Goal: Information Seeking & Learning: Learn about a topic

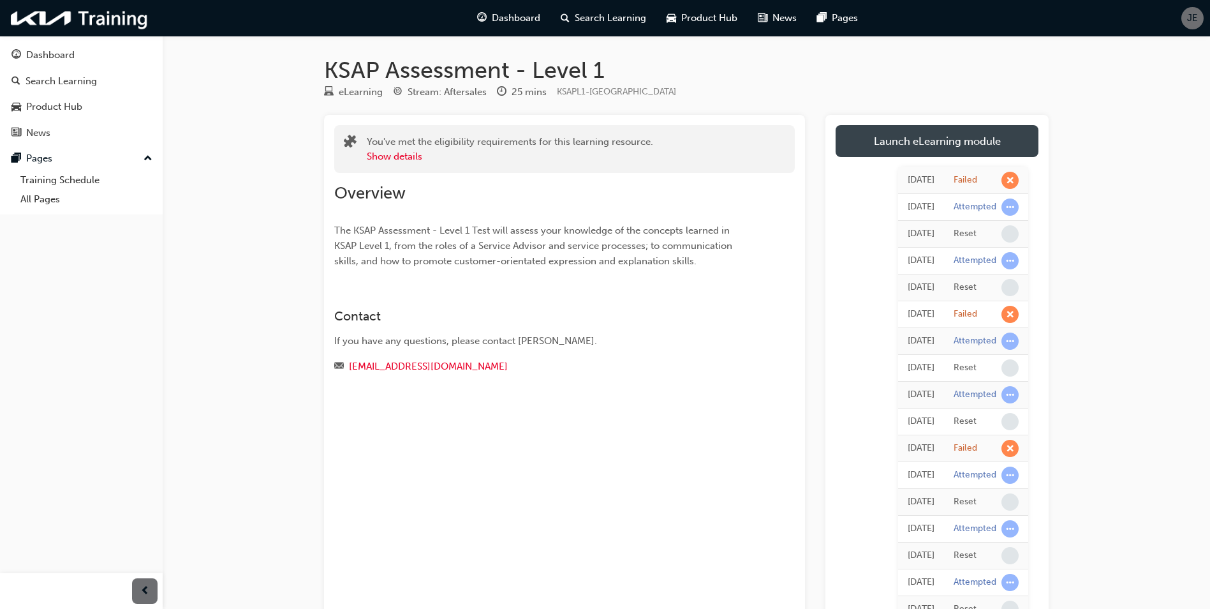
click at [992, 137] on link "Launch eLearning module" at bounding box center [937, 141] width 203 height 32
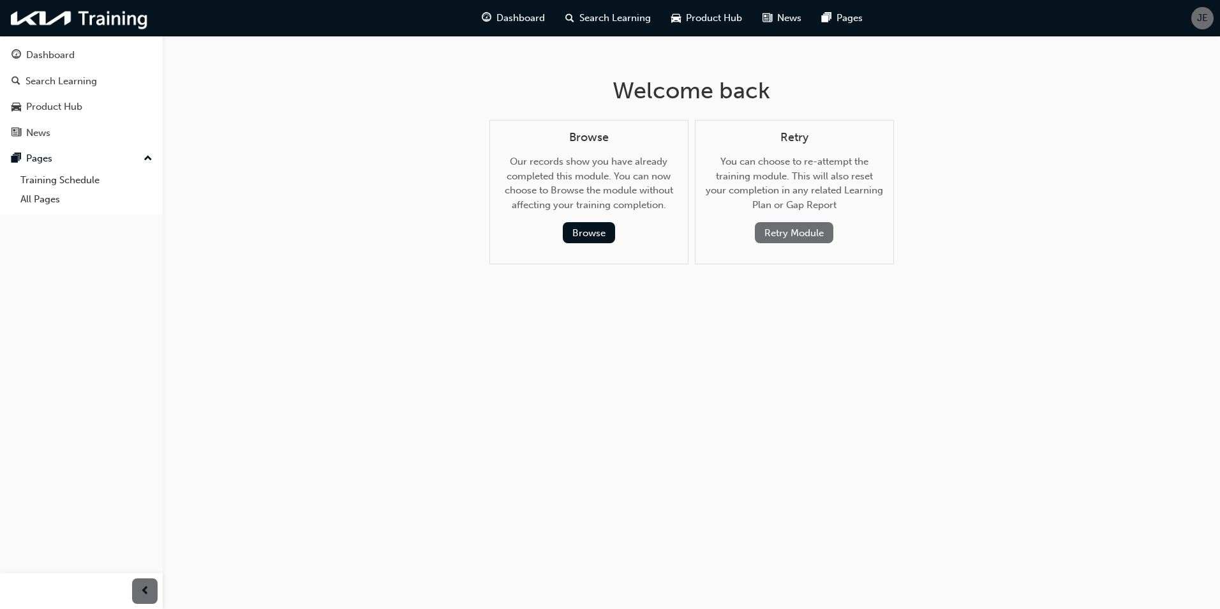
click at [806, 237] on button "Retry Module" at bounding box center [794, 232] width 78 height 21
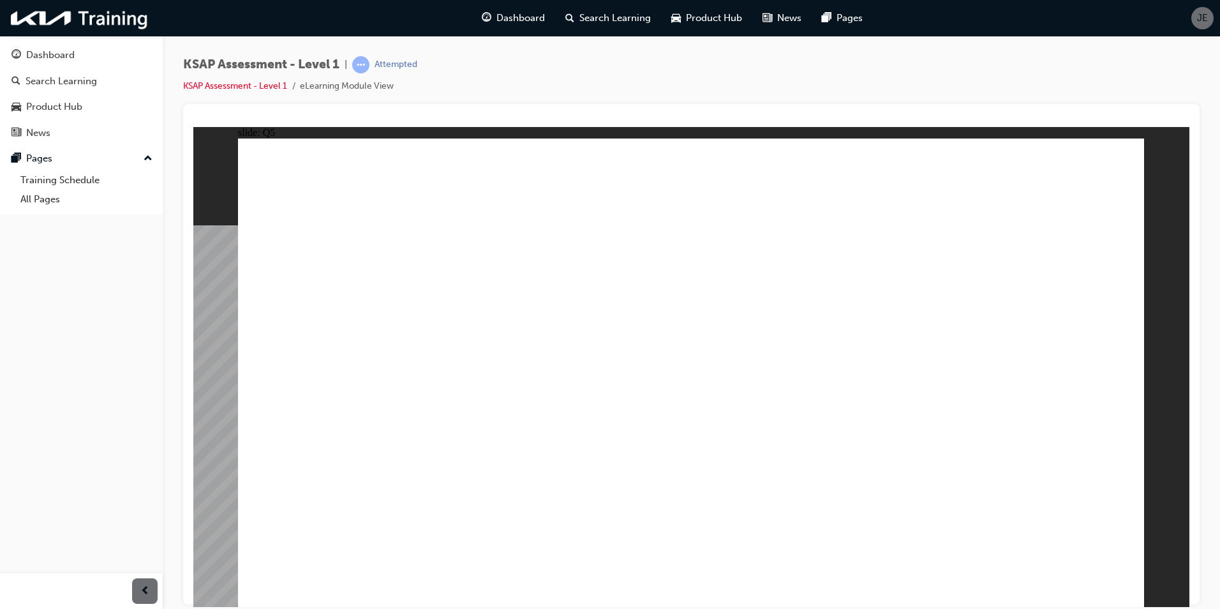
radio input "true"
drag, startPoint x: 816, startPoint y: 320, endPoint x: 871, endPoint y: 371, distance: 74.5
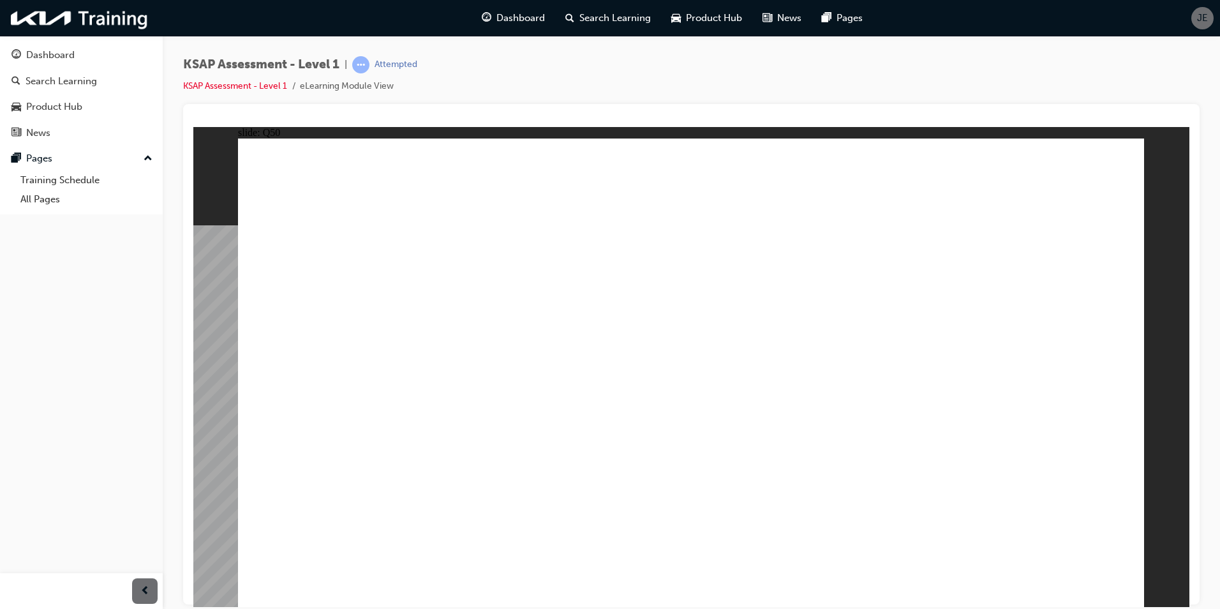
radio input "true"
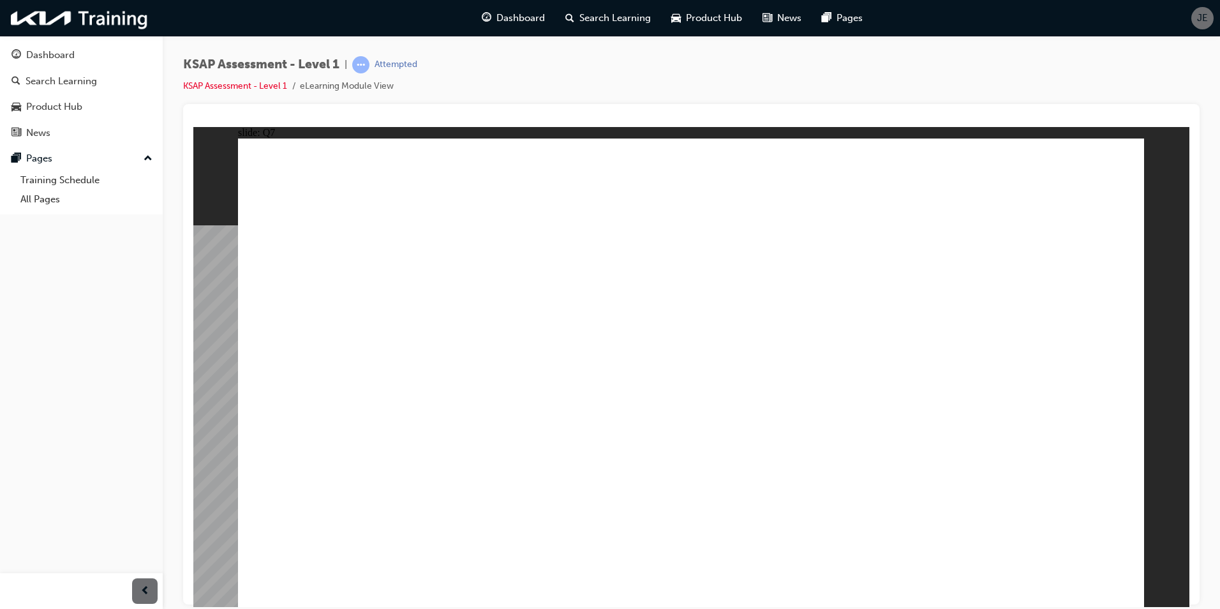
radio input "true"
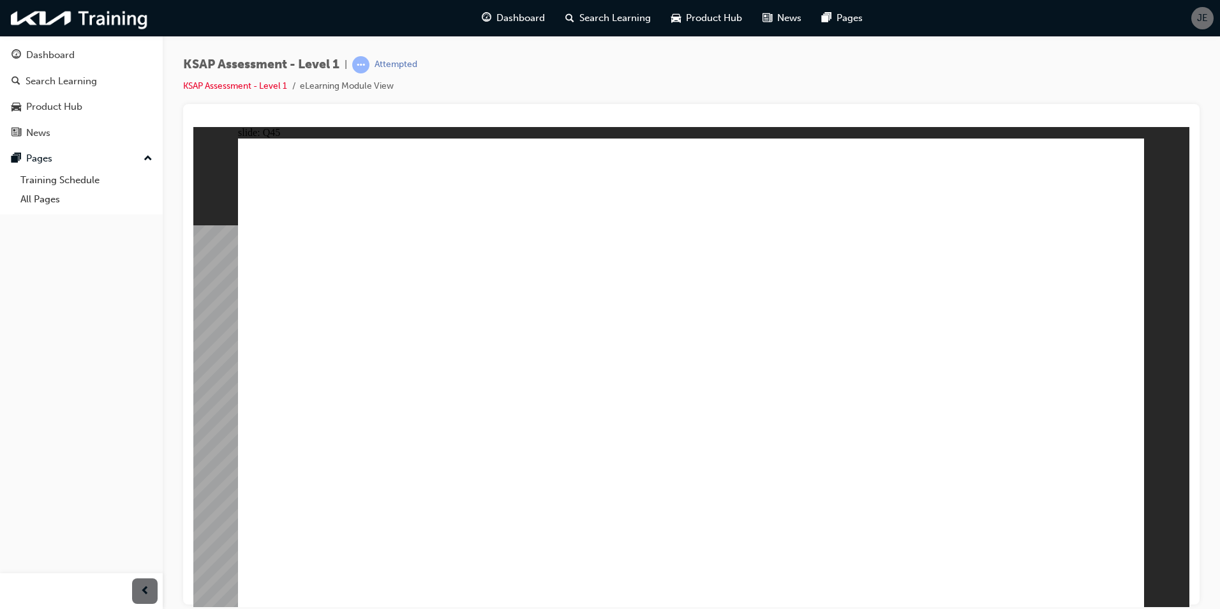
radio input "true"
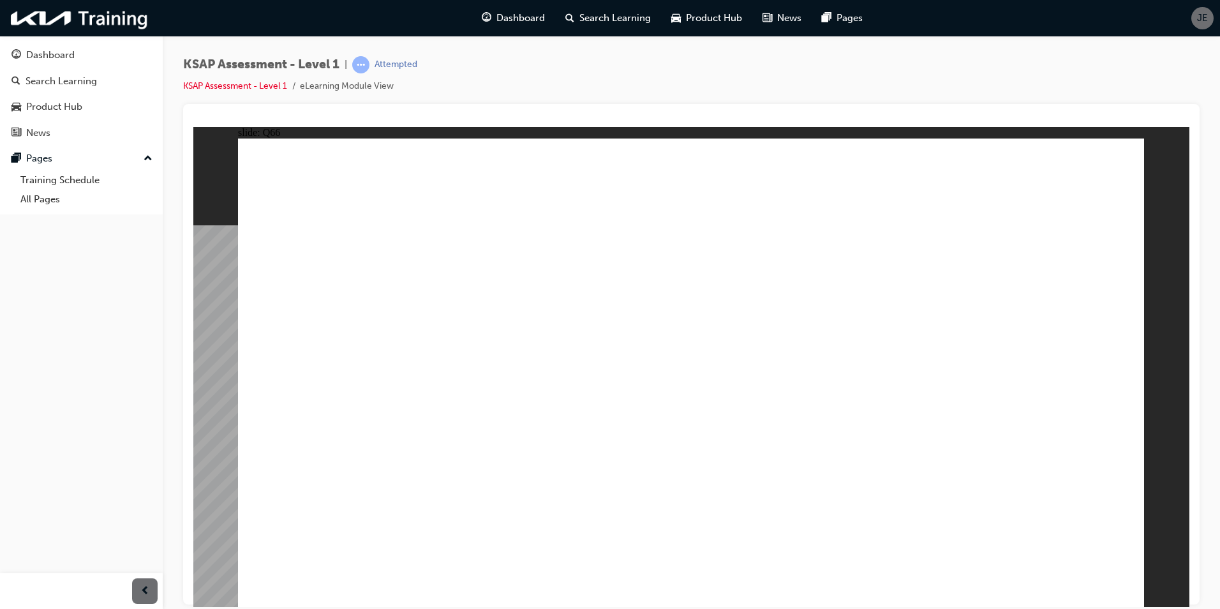
radio input "true"
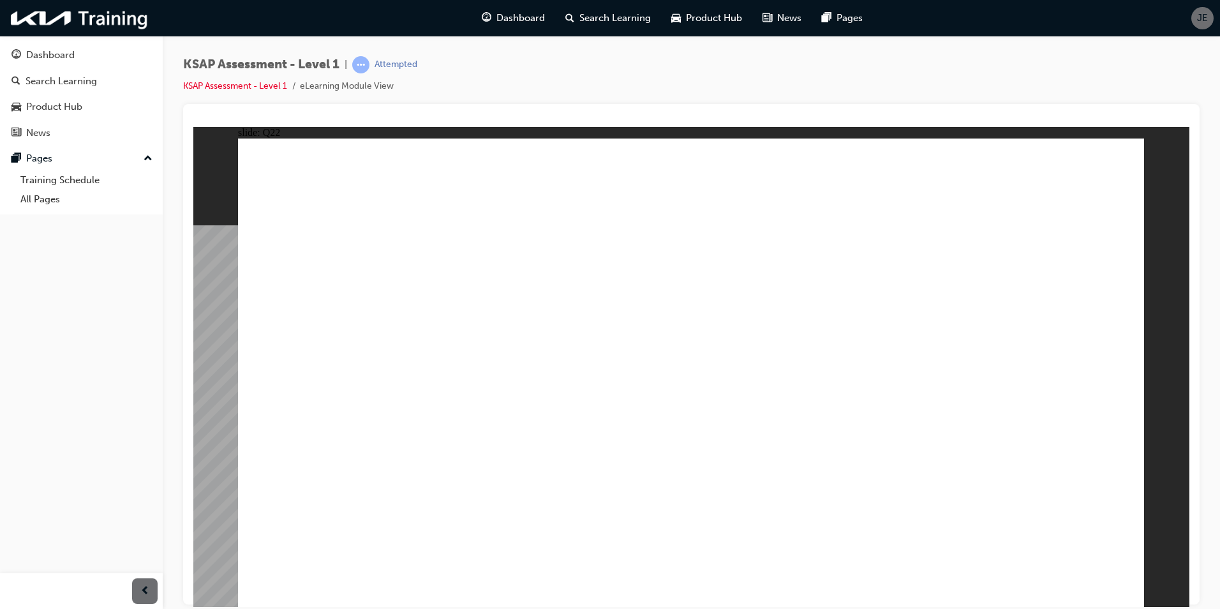
radio input "true"
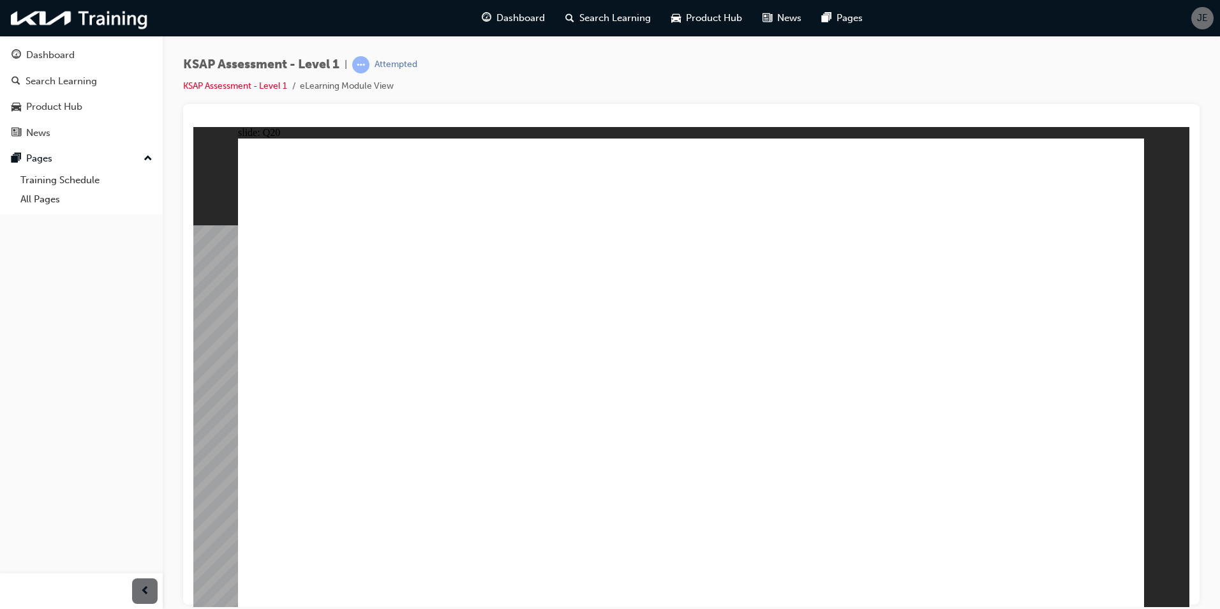
radio input "true"
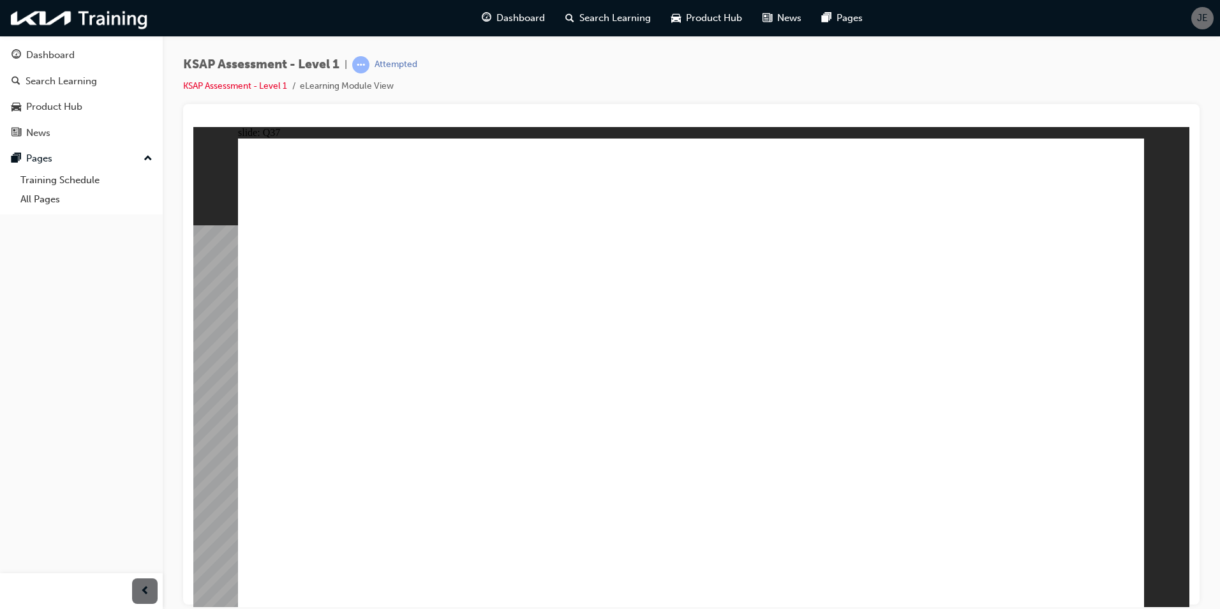
radio input "true"
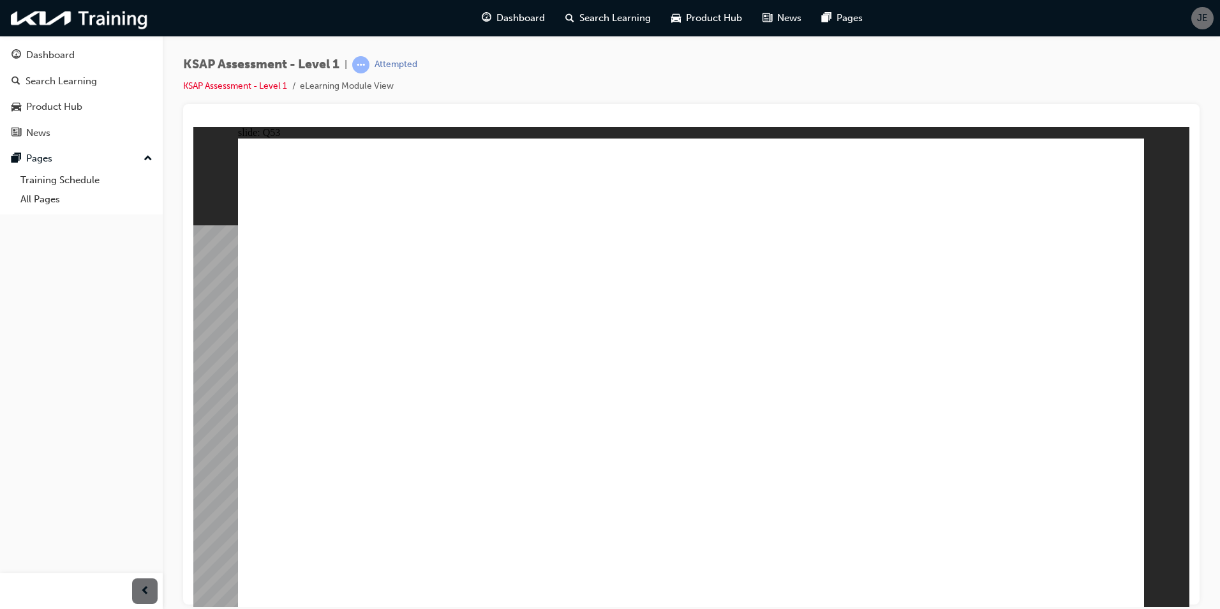
radio input "false"
radio input "true"
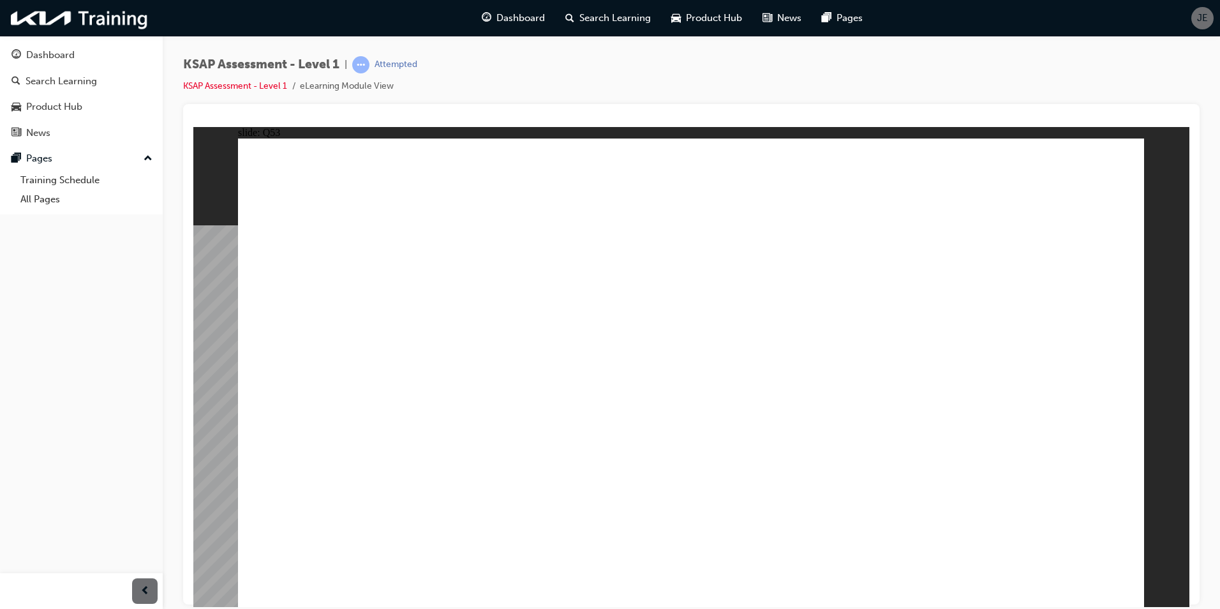
radio input "true"
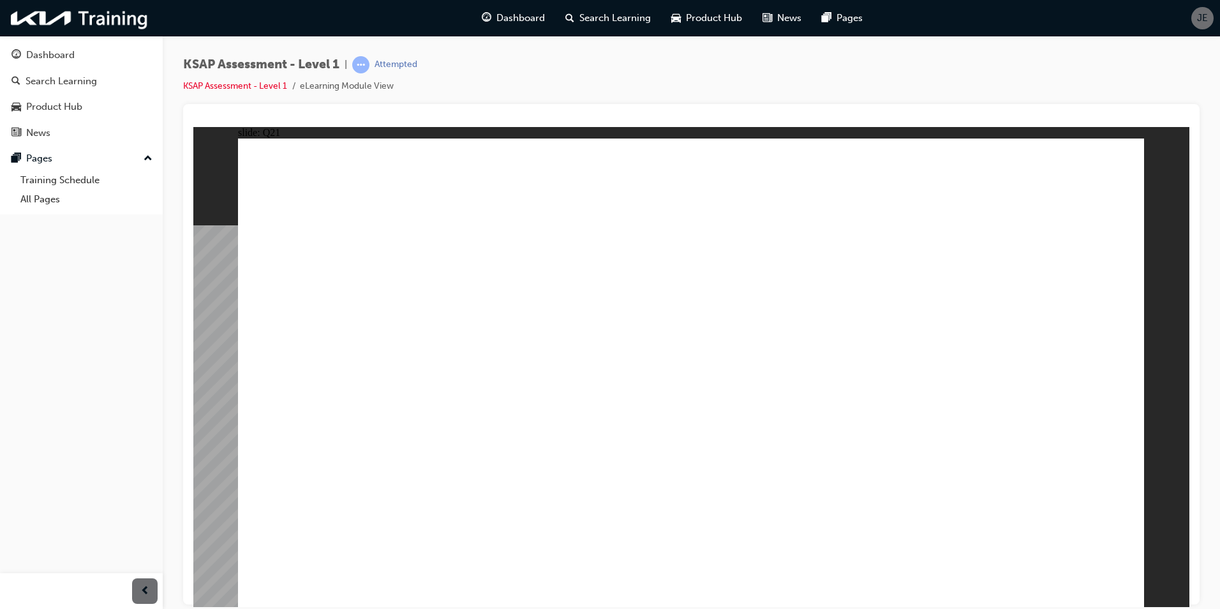
drag, startPoint x: 728, startPoint y: 221, endPoint x: 764, endPoint y: 226, distance: 36.6
radio input "true"
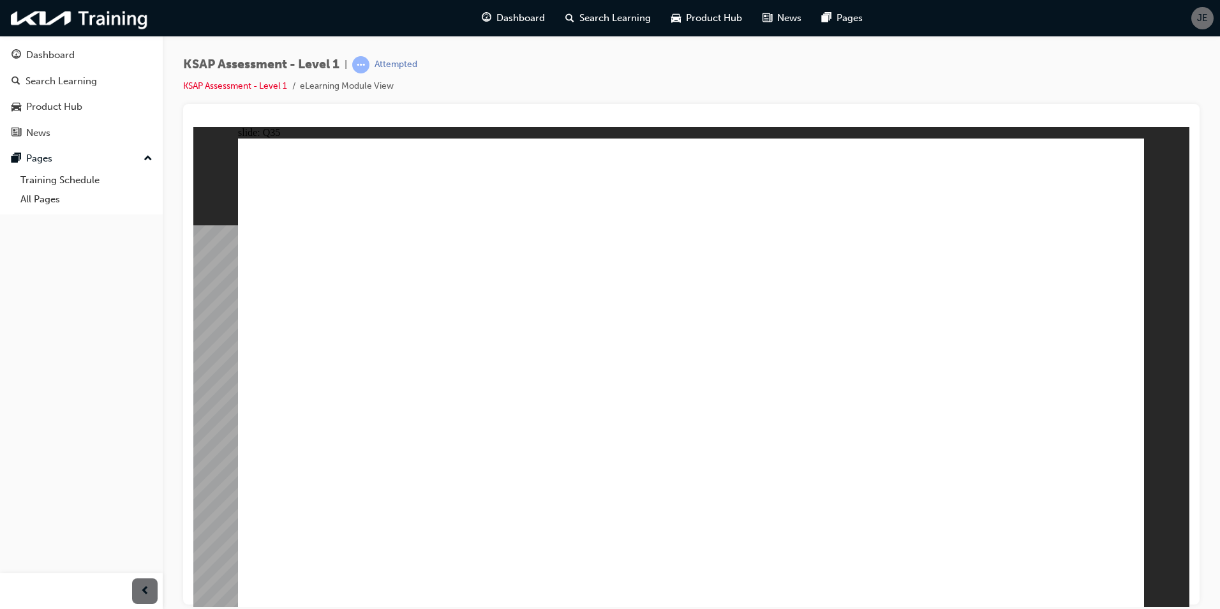
radio input "true"
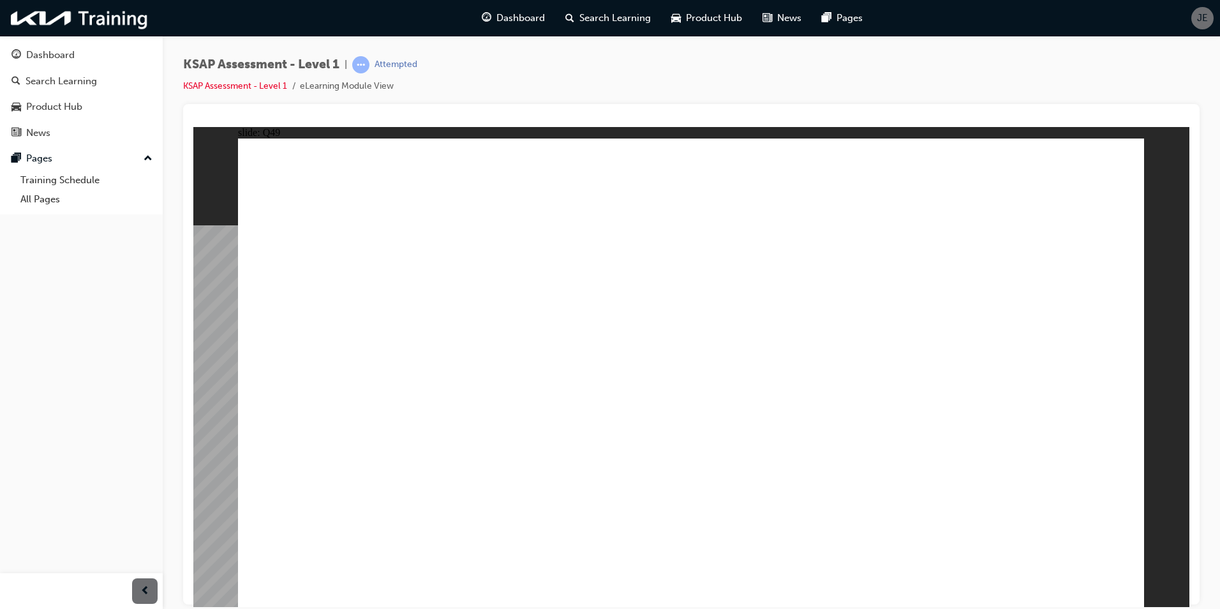
drag, startPoint x: 780, startPoint y: 302, endPoint x: 896, endPoint y: 484, distance: 215.7
radio input "true"
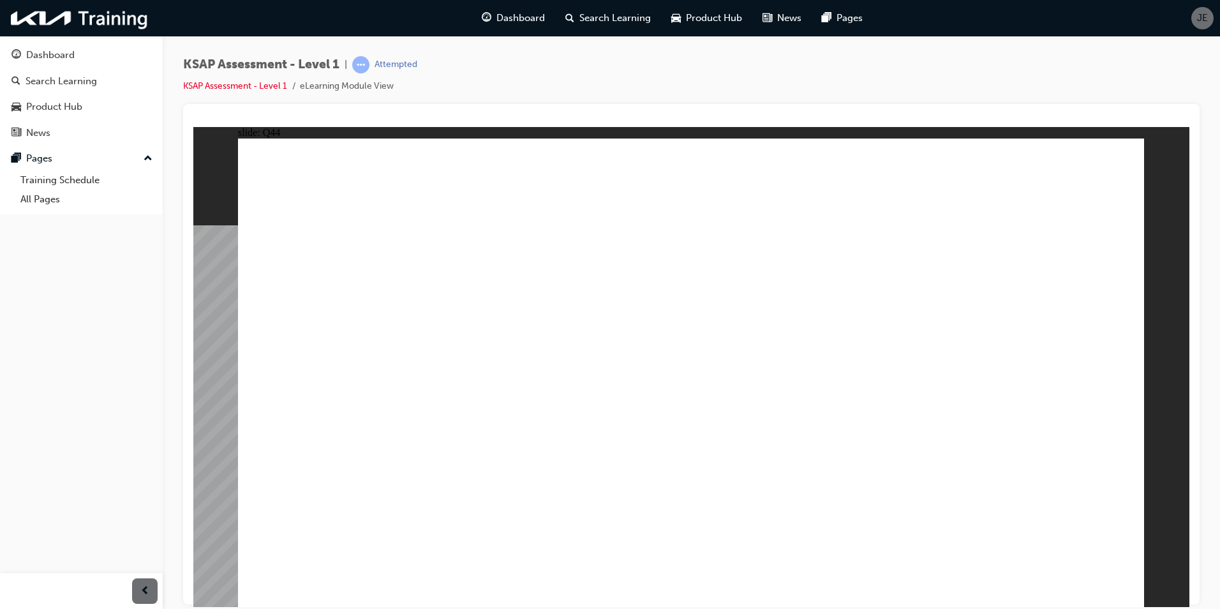
radio input "true"
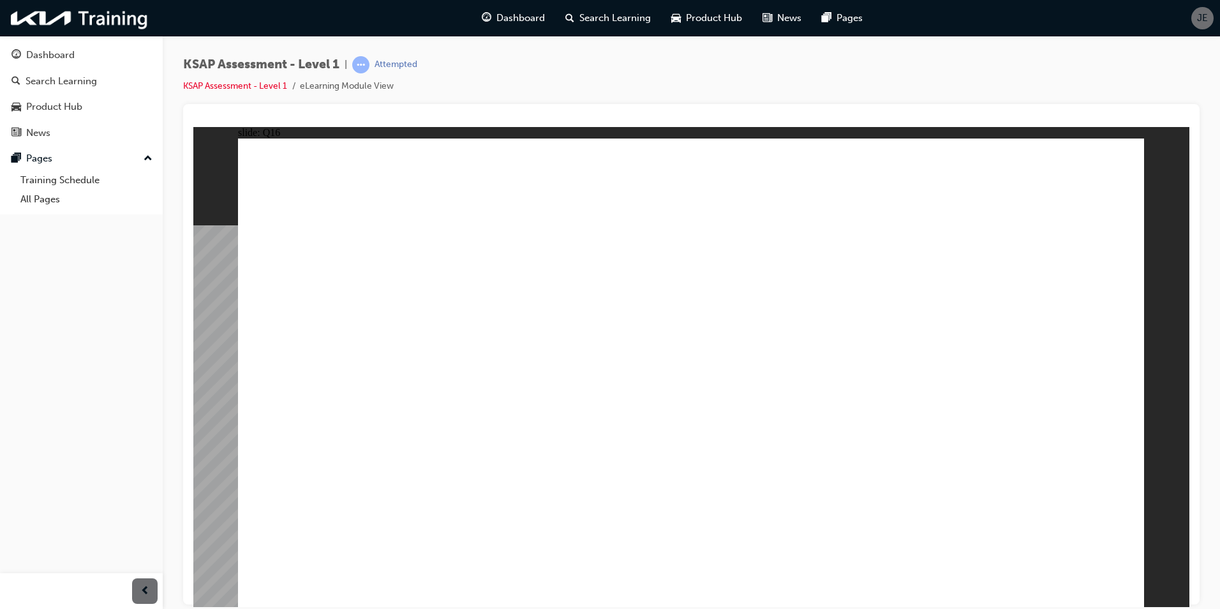
radio input "true"
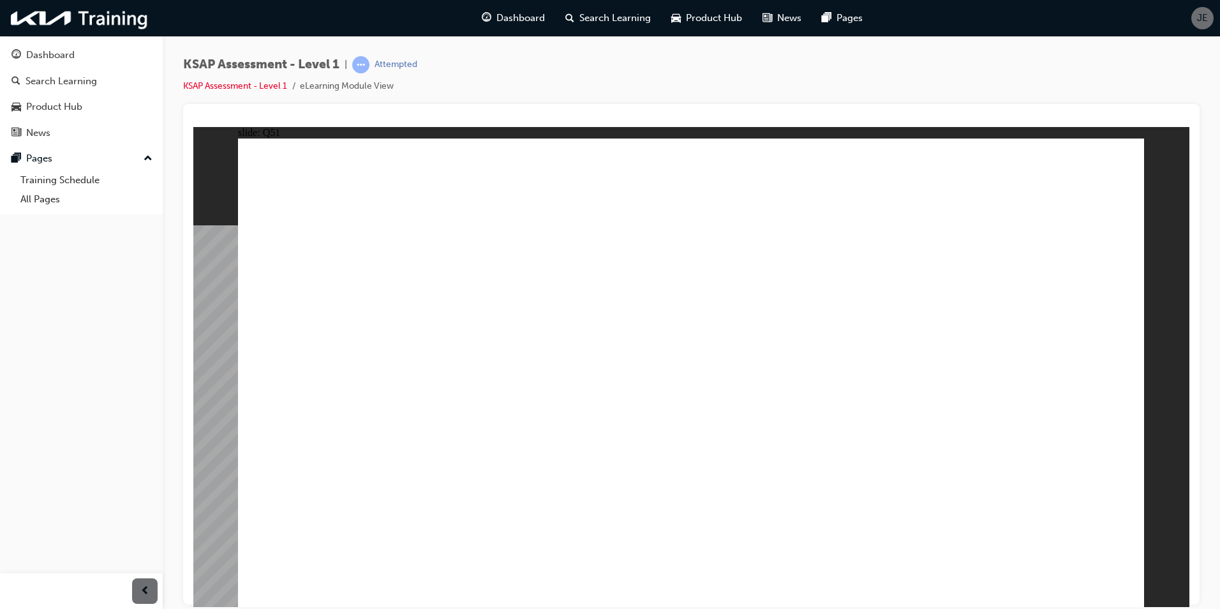
radio input "true"
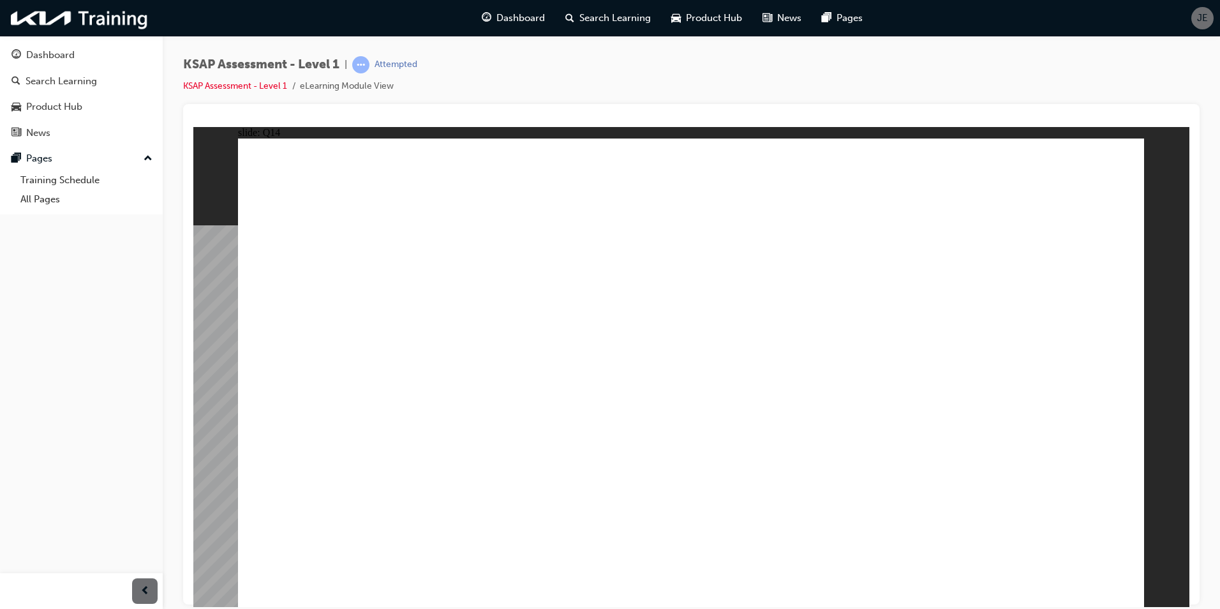
radio input "true"
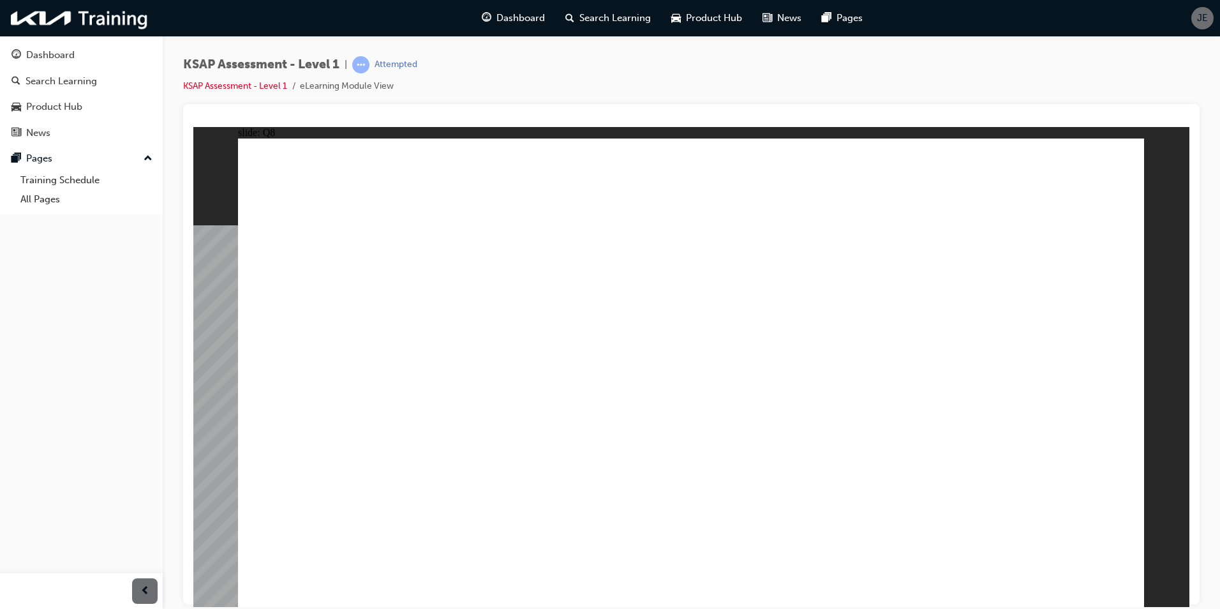
radio input "true"
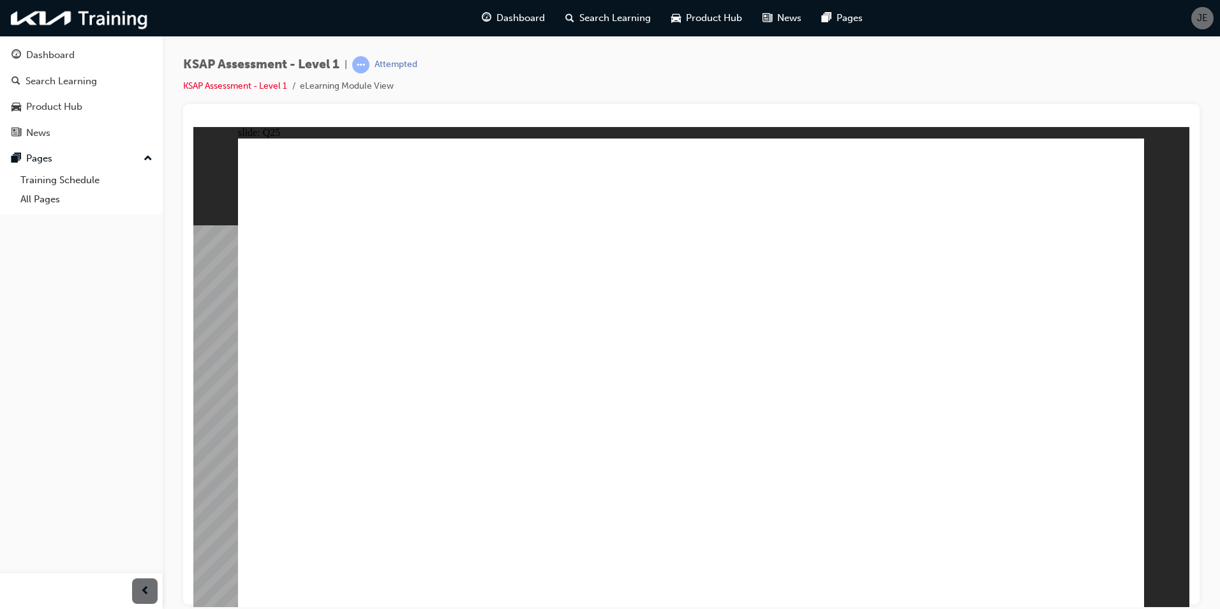
radio input "true"
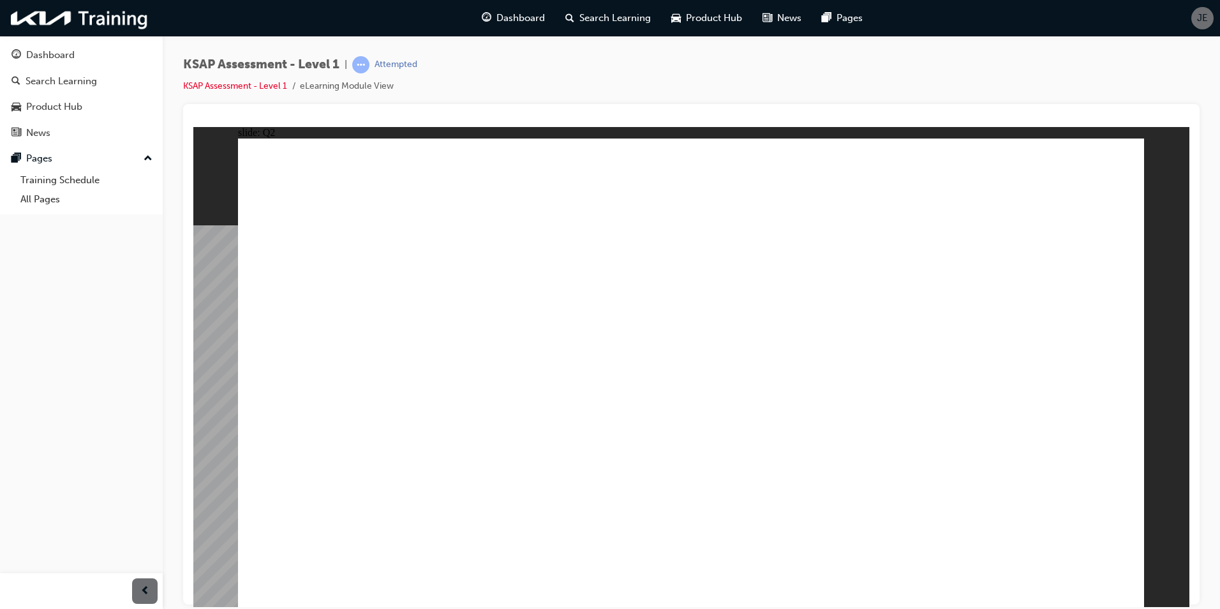
radio input "true"
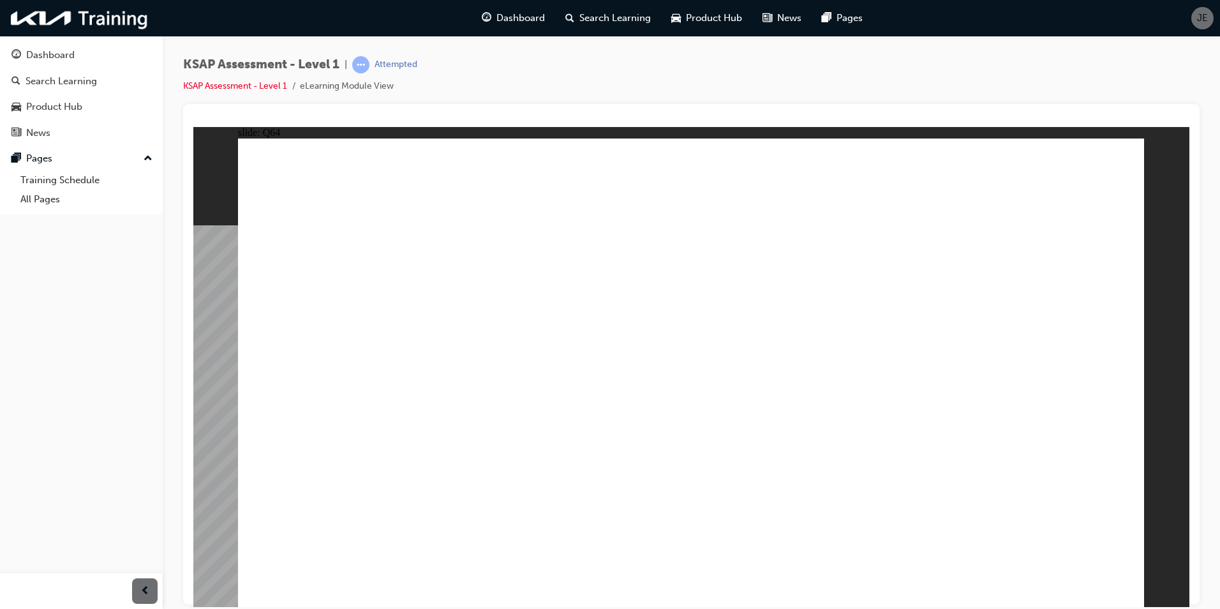
radio input "true"
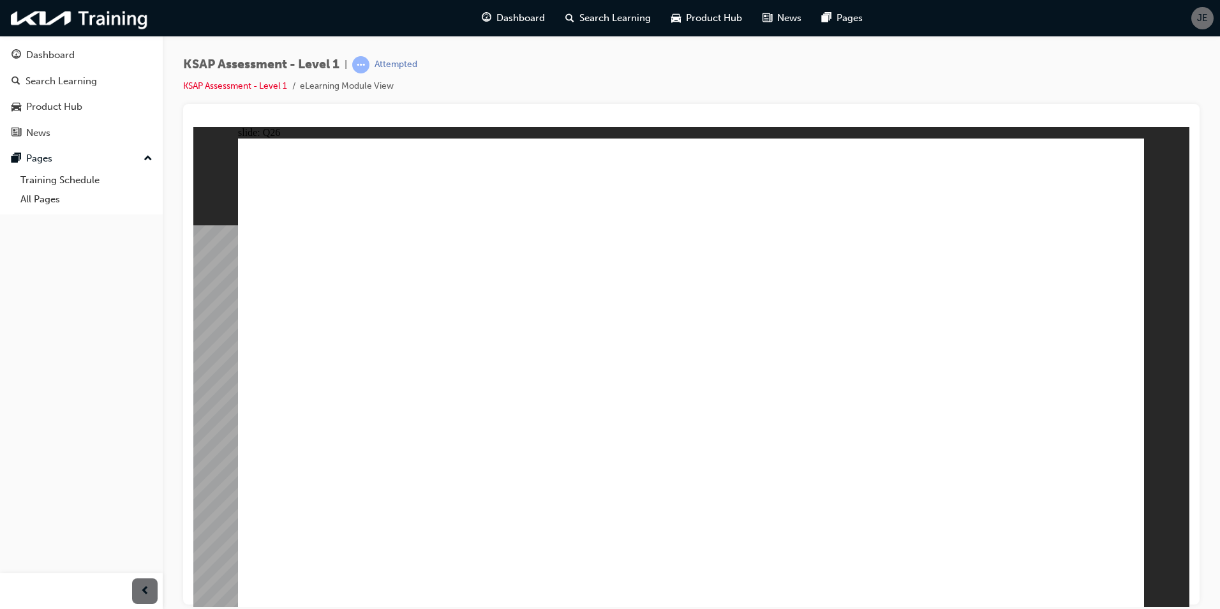
checkbox input "true"
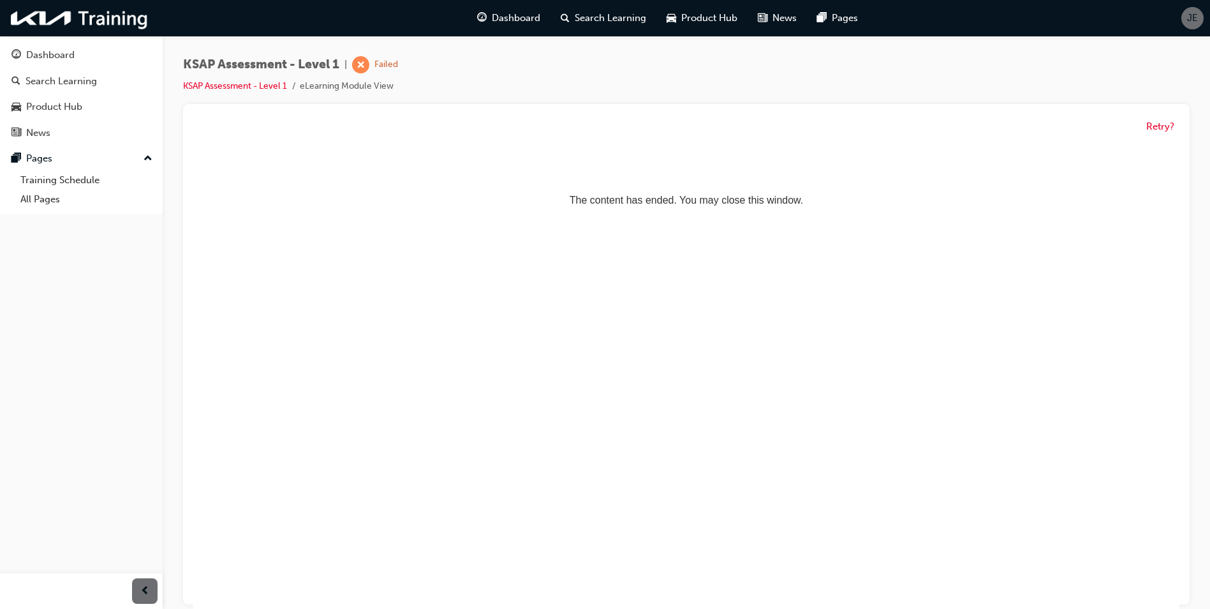
click at [277, 92] on li "KSAP Assessment - Level 1" at bounding box center [241, 86] width 117 height 15
click at [277, 90] on link "KSAP Assessment - Level 1" at bounding box center [235, 85] width 104 height 11
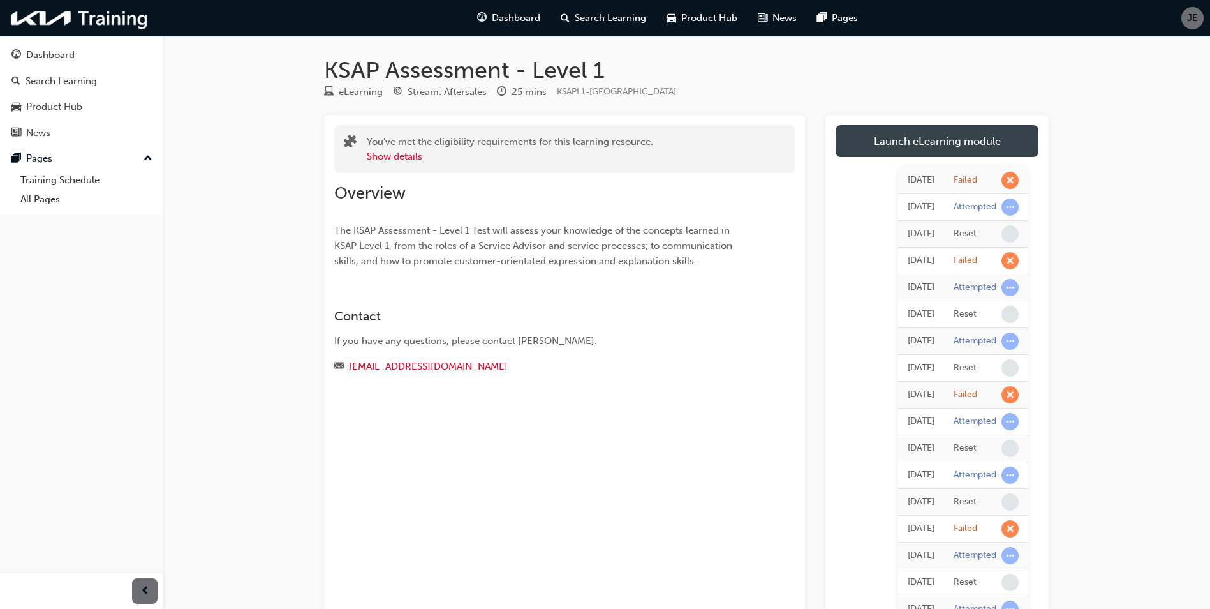
click at [961, 138] on link "Launch eLearning module" at bounding box center [937, 141] width 203 height 32
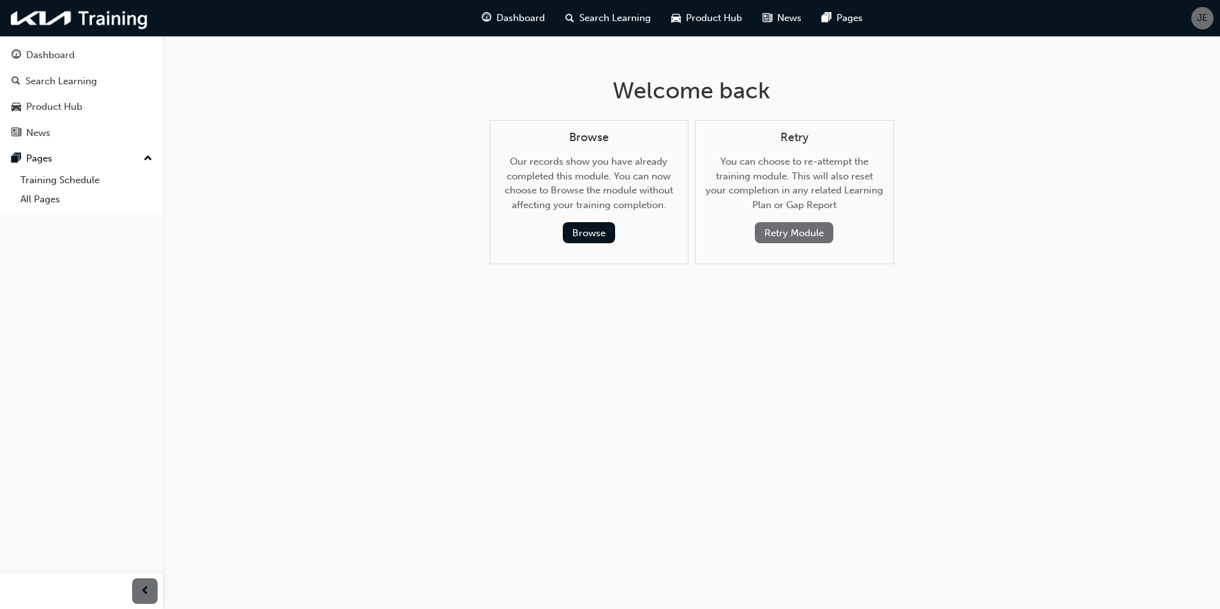
click at [794, 230] on button "Retry Module" at bounding box center [794, 232] width 78 height 21
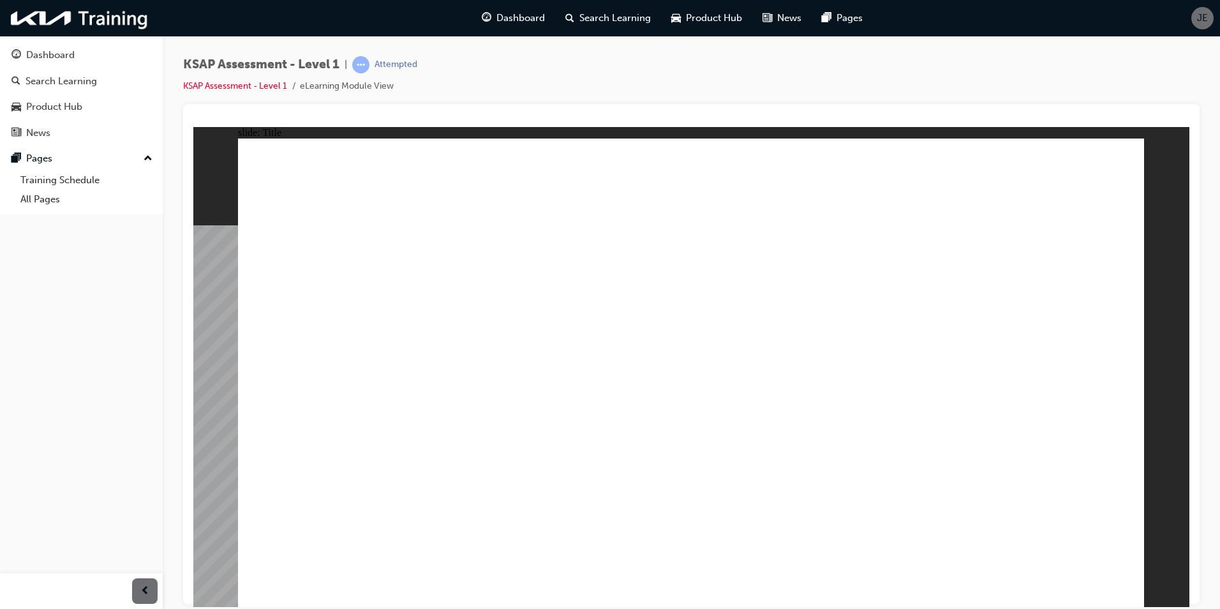
radio input "true"
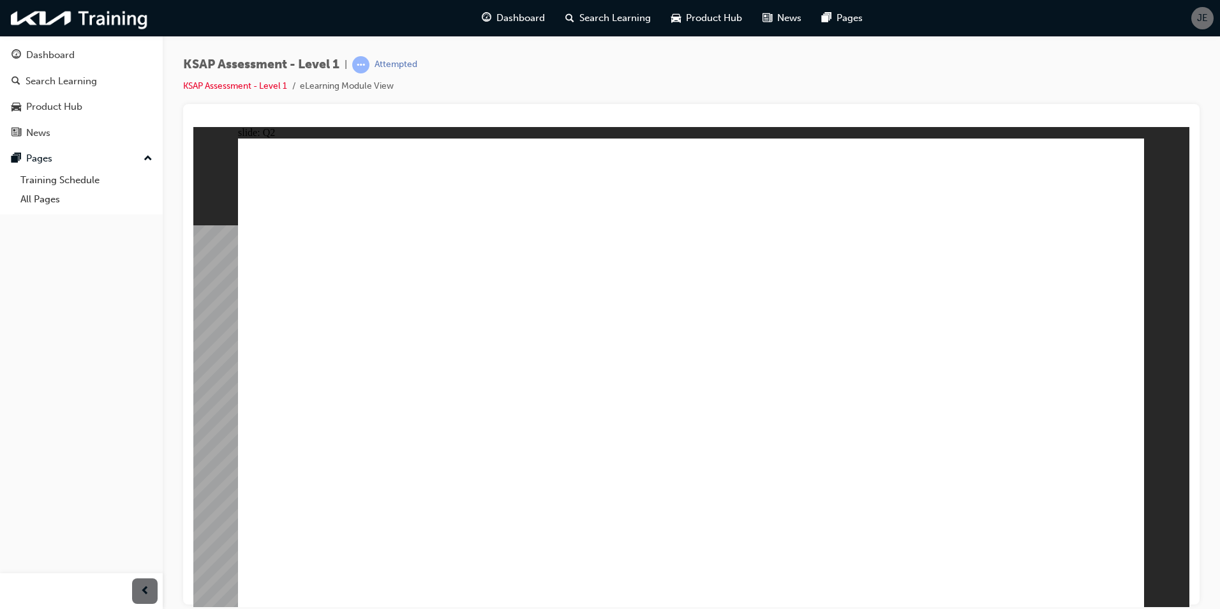
drag, startPoint x: 1004, startPoint y: 468, endPoint x: 1010, endPoint y: 489, distance: 21.8
radio input "true"
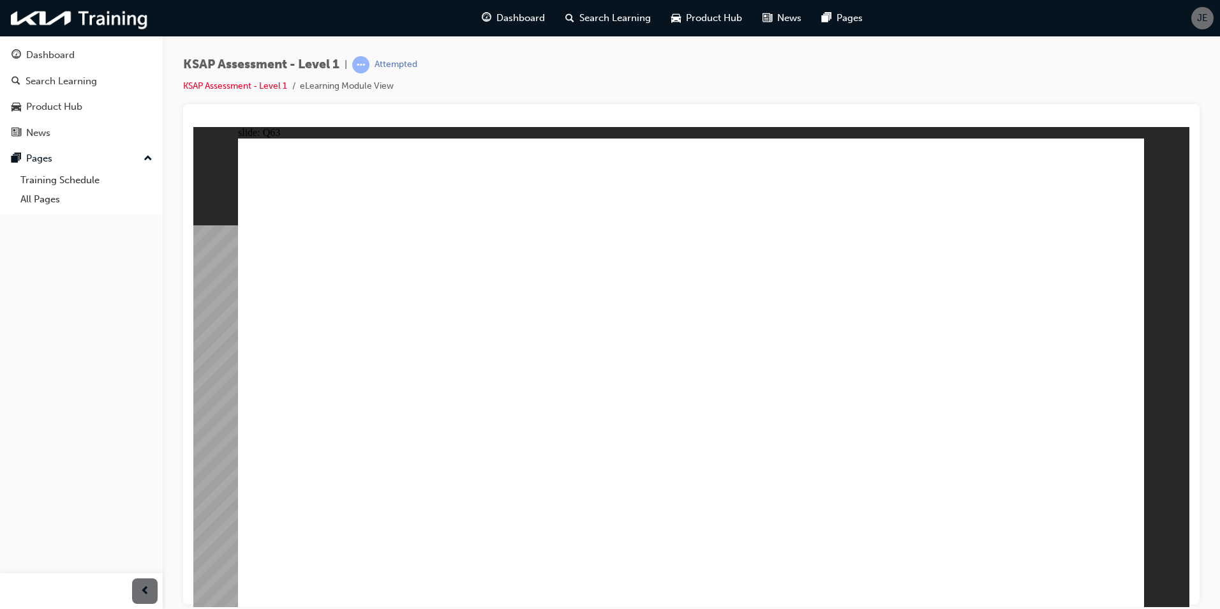
radio input "true"
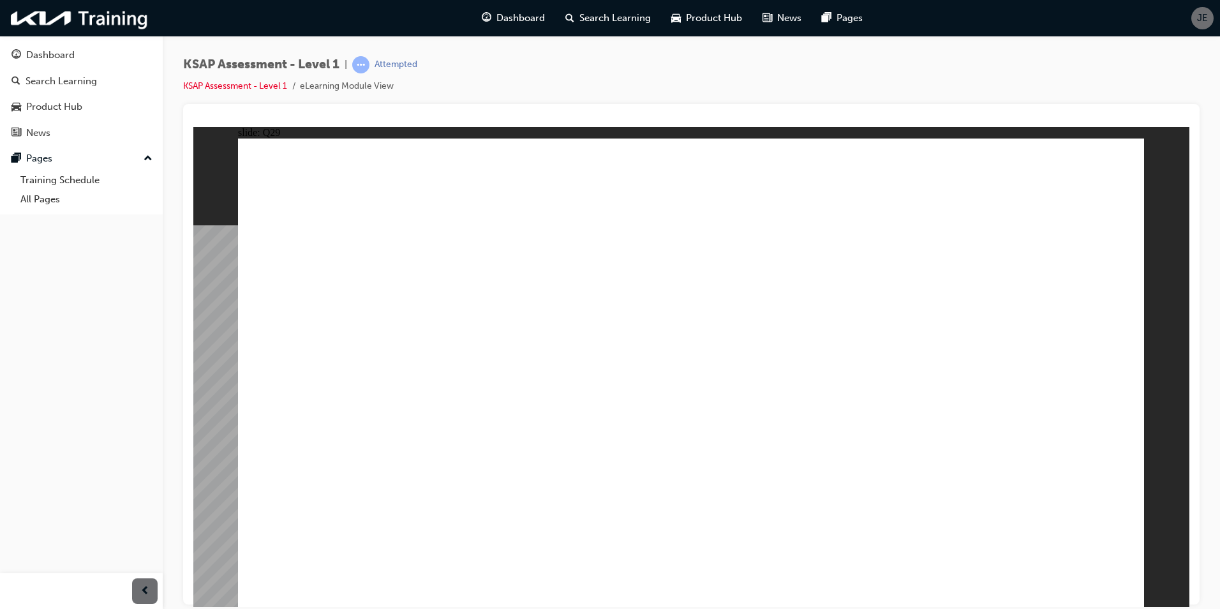
radio input "true"
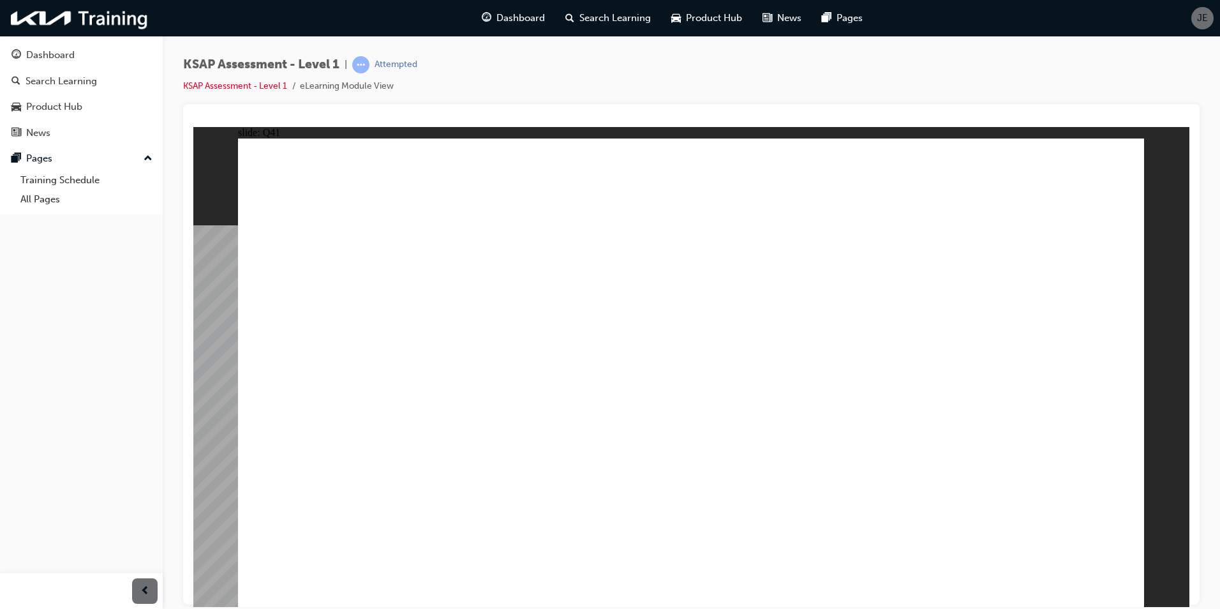
click at [218, 83] on link "KSAP Assessment - Level 1" at bounding box center [235, 85] width 104 height 11
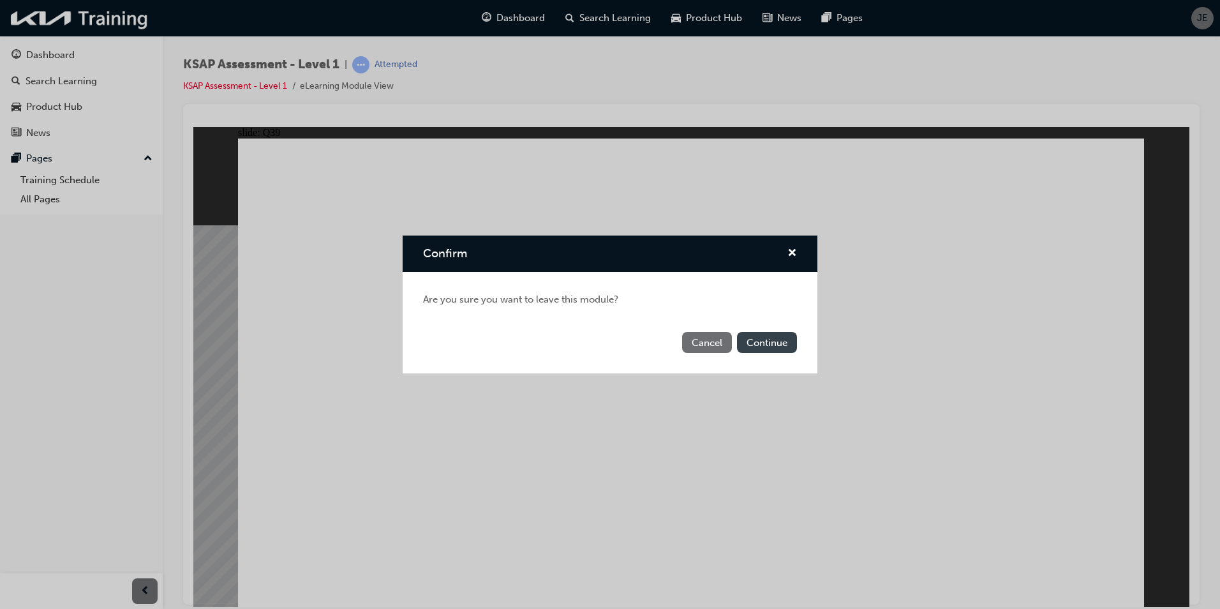
click at [771, 334] on button "Continue" at bounding box center [767, 342] width 60 height 21
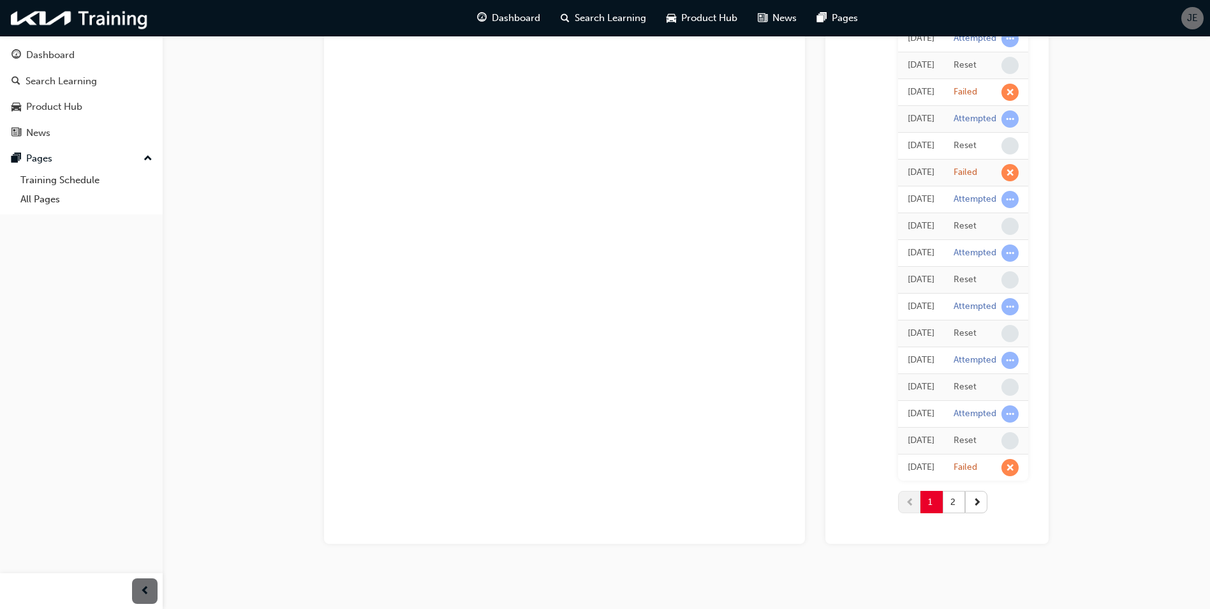
scroll to position [1044, 0]
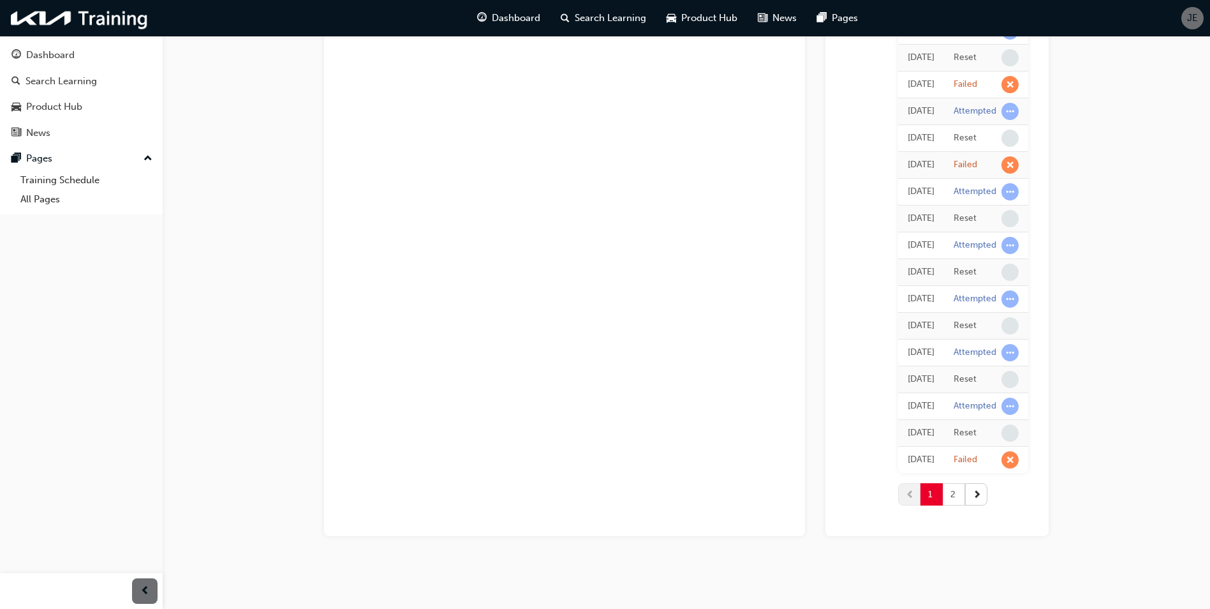
click at [943, 487] on button "2" at bounding box center [954, 494] width 22 height 22
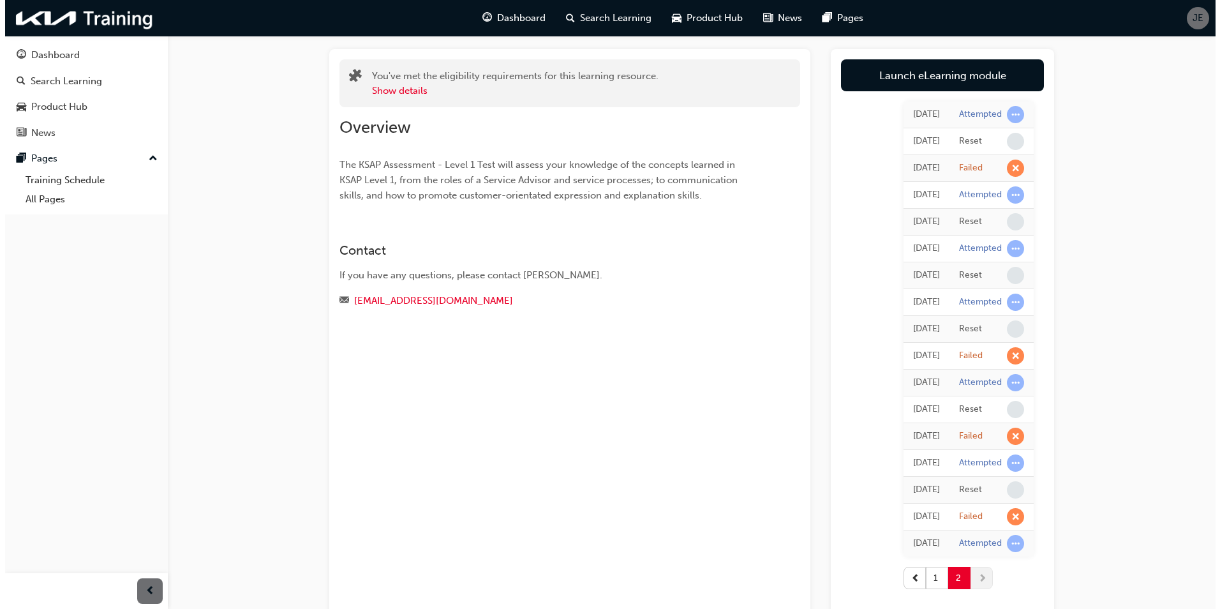
scroll to position [0, 0]
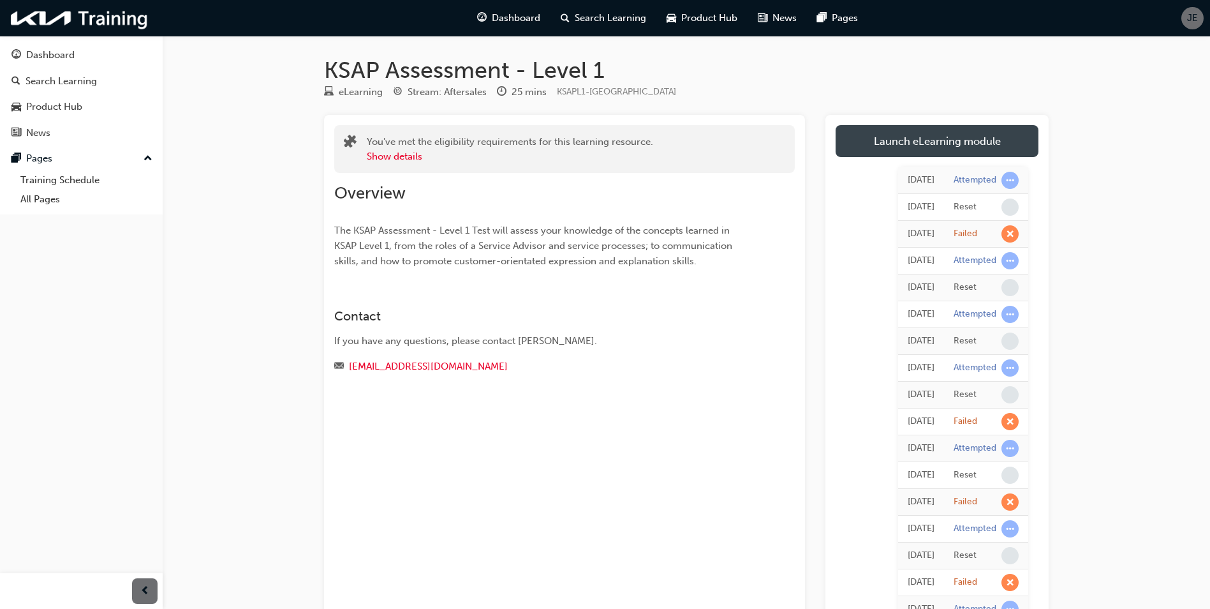
click at [991, 139] on link "Launch eLearning module" at bounding box center [937, 141] width 203 height 32
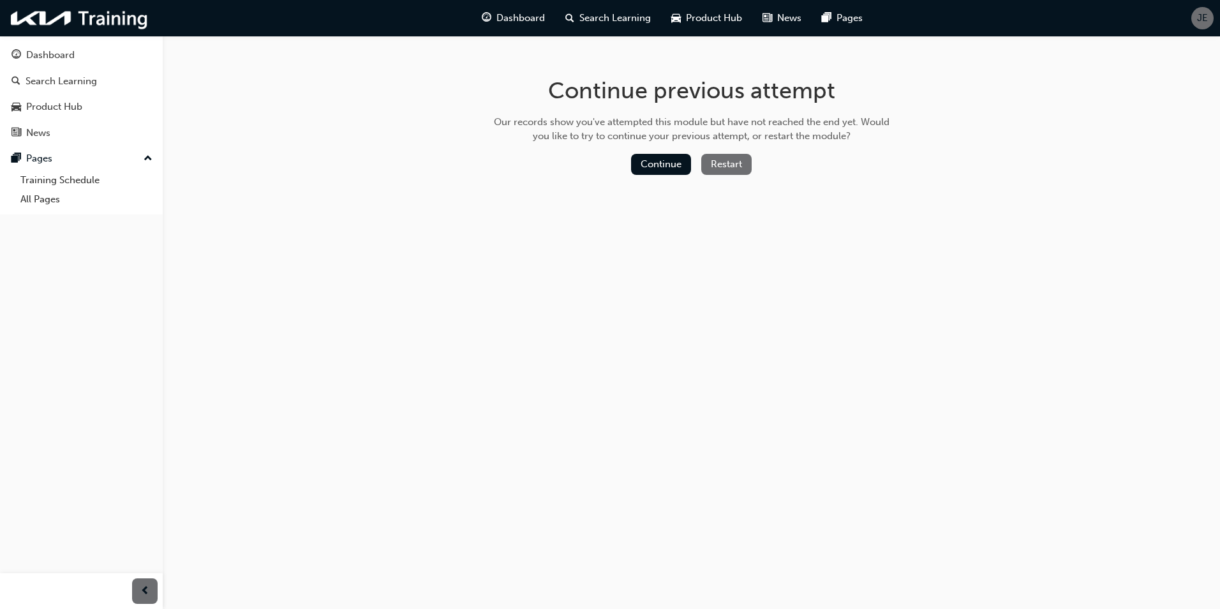
click at [716, 170] on button "Restart" at bounding box center [726, 164] width 50 height 21
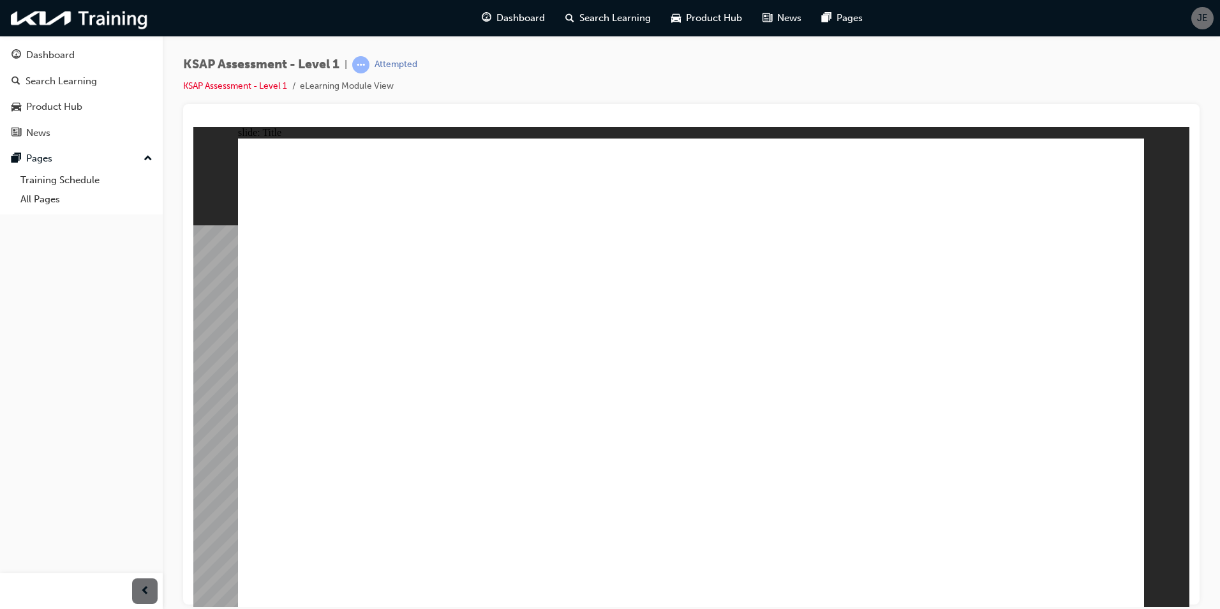
click at [193, 126] on image at bounding box center [193, 126] width 0 height 0
drag, startPoint x: 1096, startPoint y: 564, endPoint x: 1100, endPoint y: 570, distance: 7.3
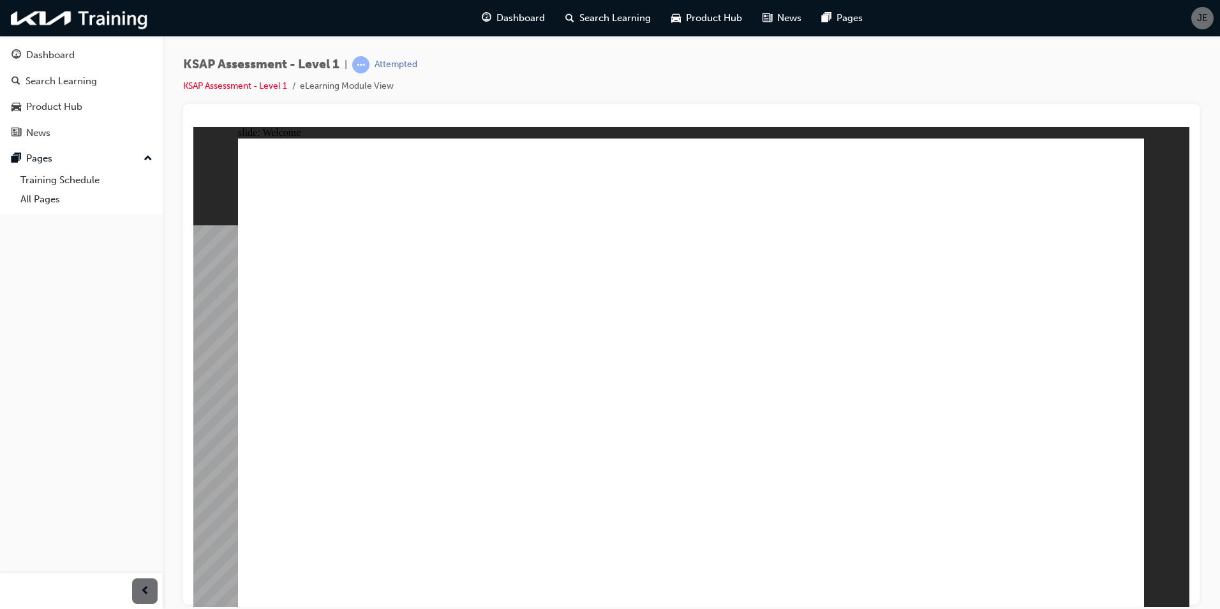
radio input "true"
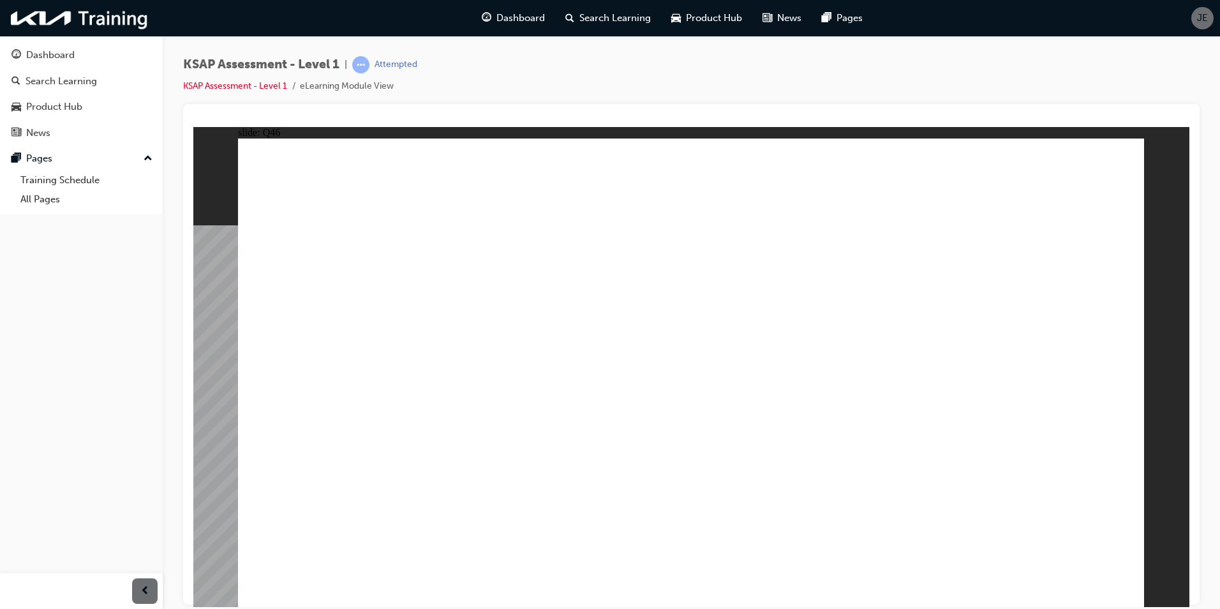
radio input "true"
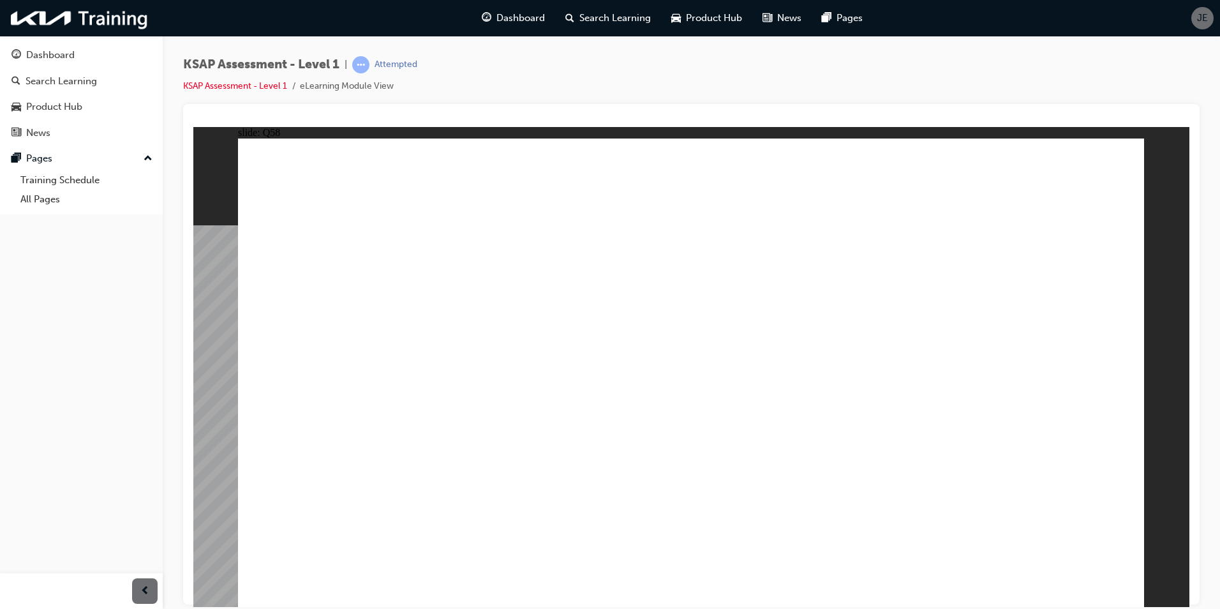
radio input "false"
radio input "true"
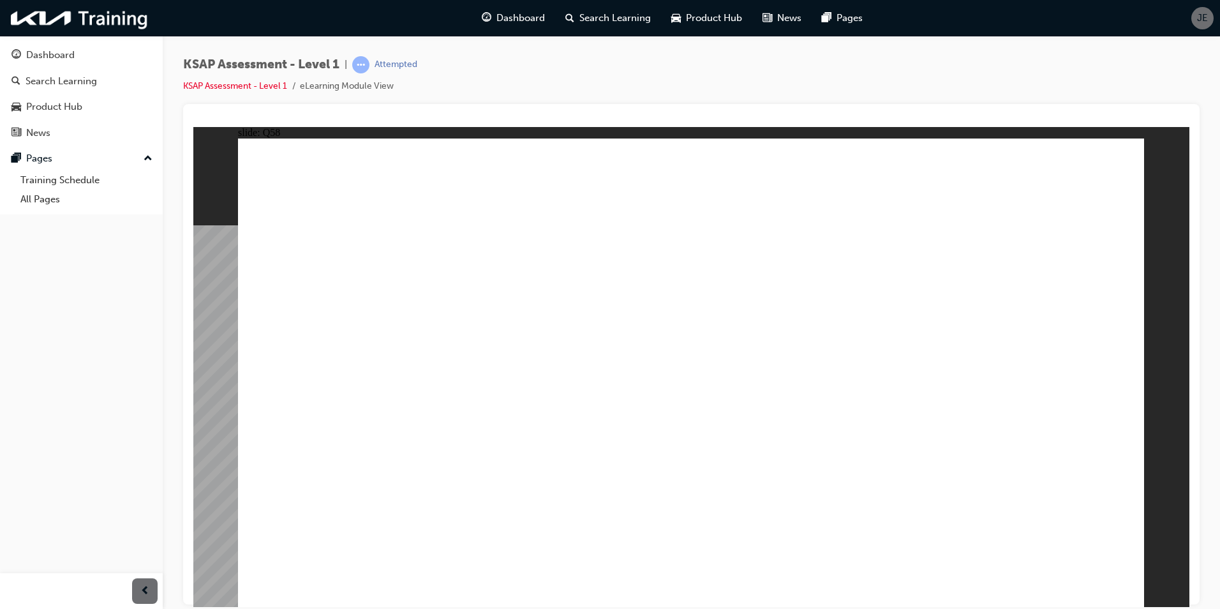
radio input "true"
click at [220, 89] on link "KSAP Assessment - Level 1" at bounding box center [235, 85] width 104 height 11
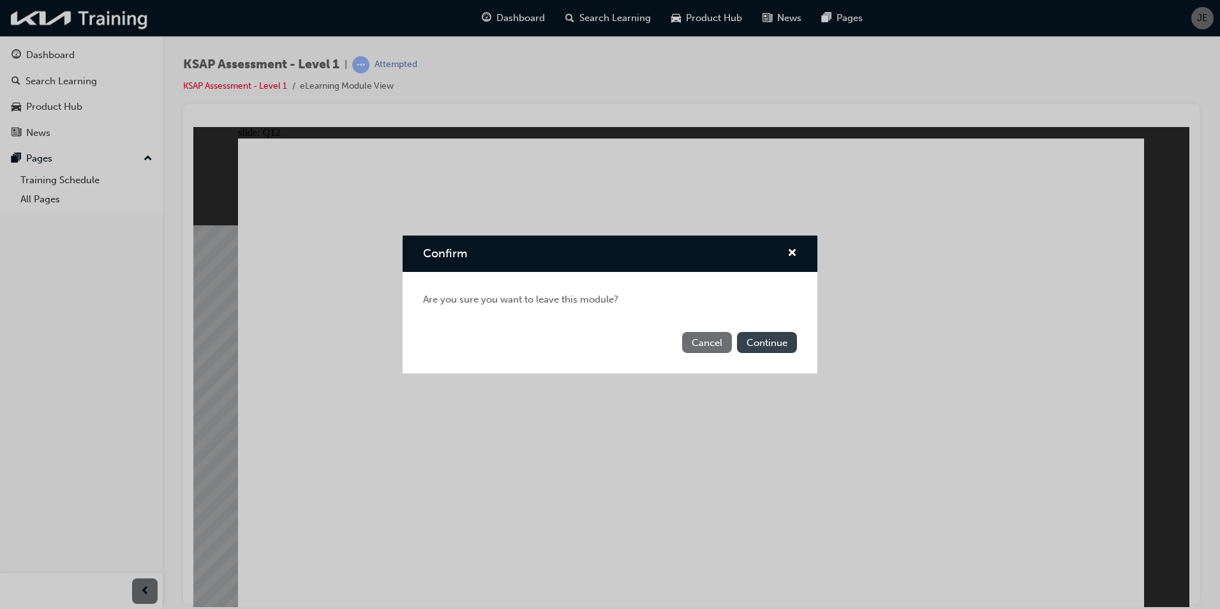
click at [771, 337] on button "Continue" at bounding box center [767, 342] width 60 height 21
